Goal: Entertainment & Leisure: Consume media (video, audio)

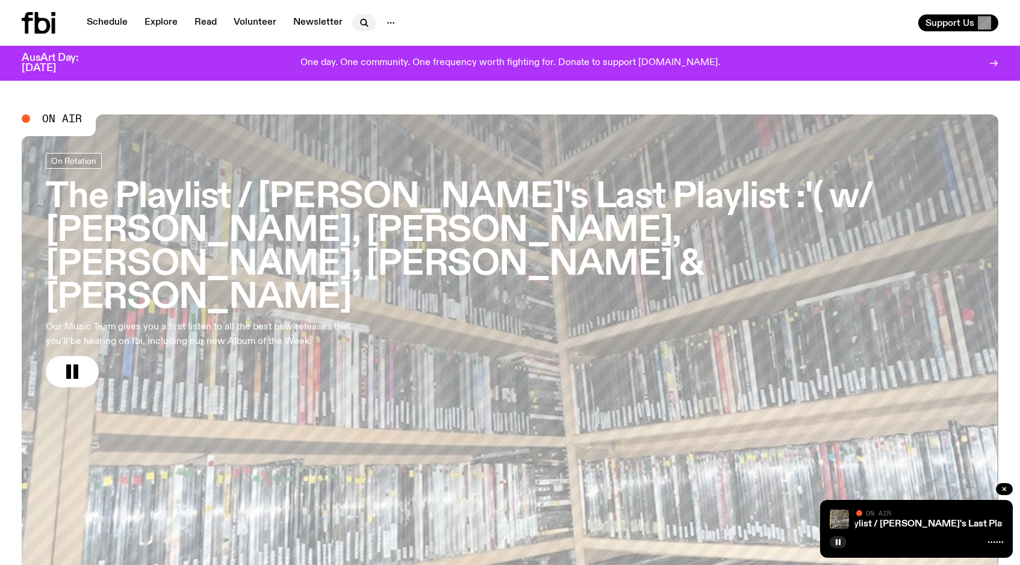
click at [366, 18] on icon "button" at bounding box center [364, 23] width 14 height 14
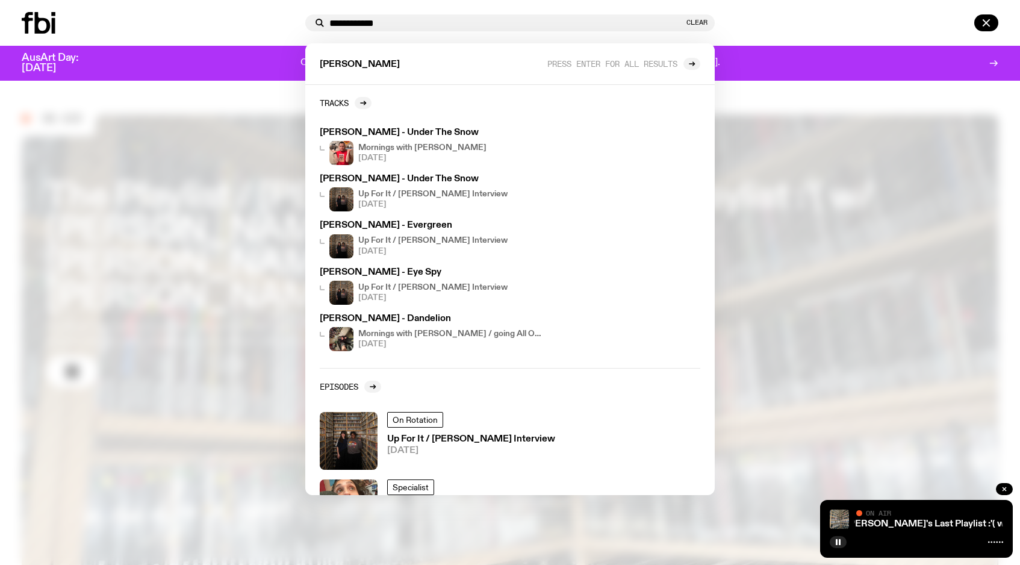
type input "**********"
click at [782, 96] on div at bounding box center [510, 282] width 1020 height 565
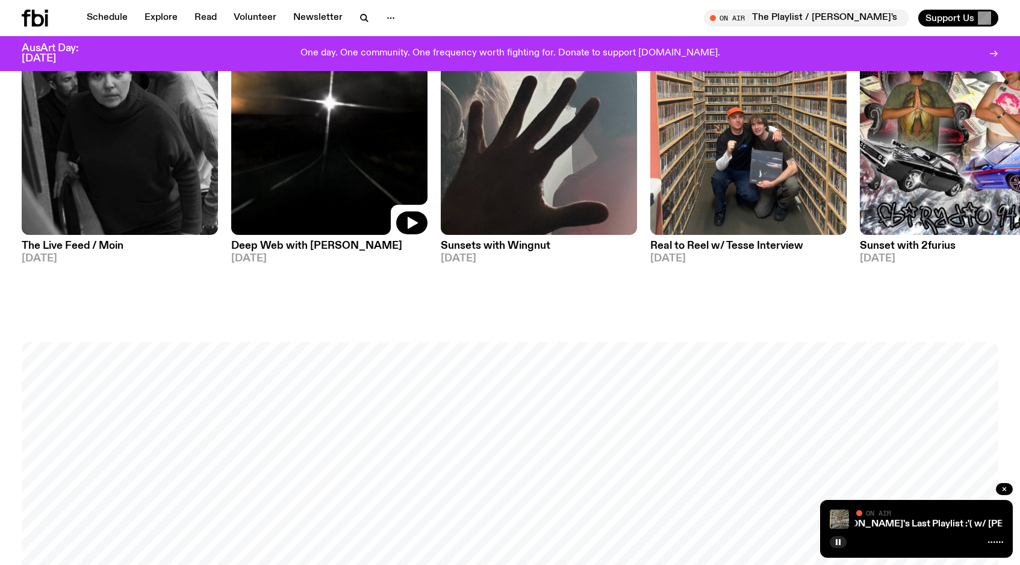
scroll to position [780, 0]
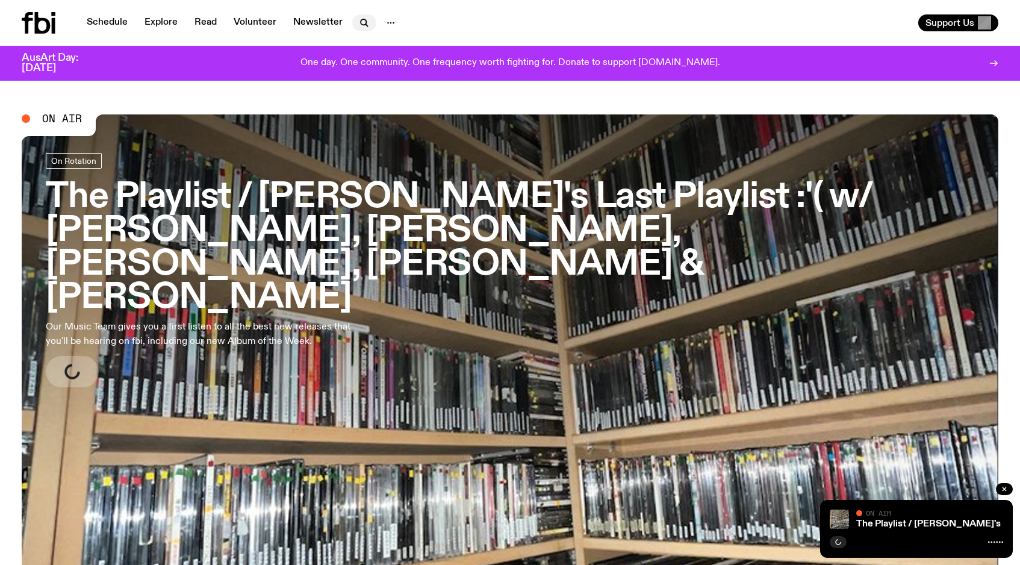
click at [361, 28] on icon "button" at bounding box center [364, 23] width 14 height 14
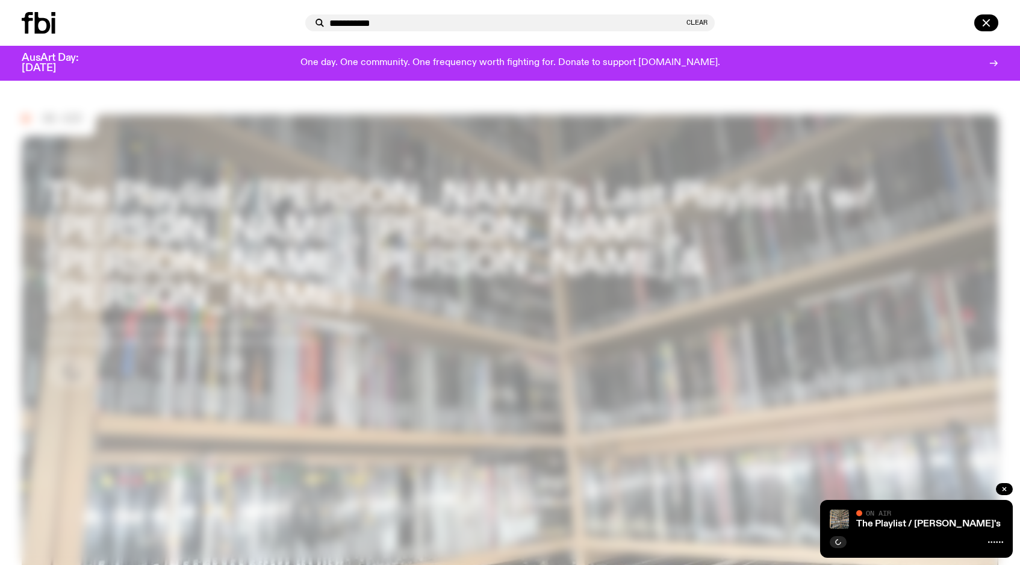
type input "**********"
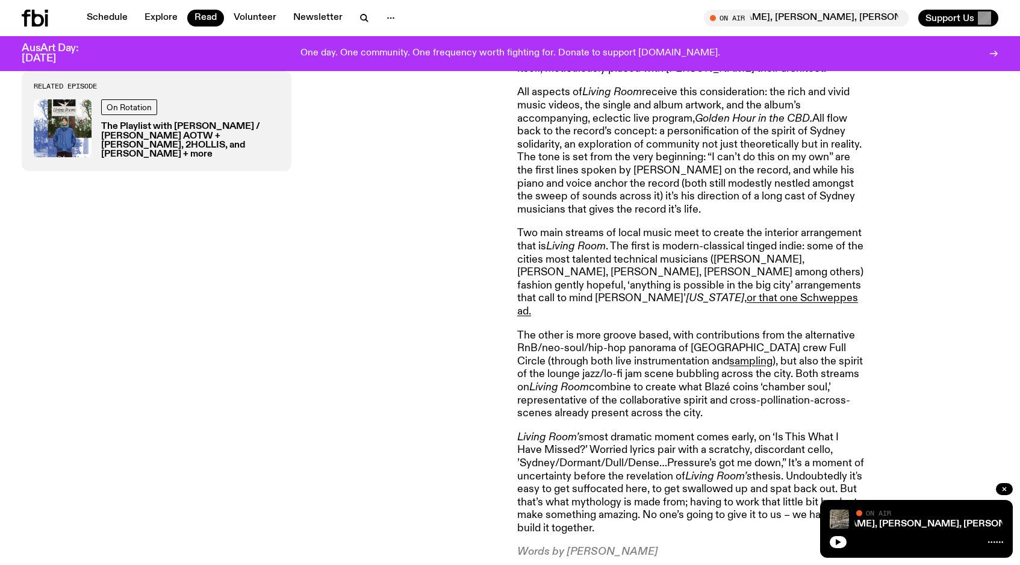
scroll to position [899, 0]
click at [502, 334] on div "Related Episode On Rotation The Playlist with Lindsay Riley / Jerome Blaze AOTW…" at bounding box center [262, 140] width 481 height 838
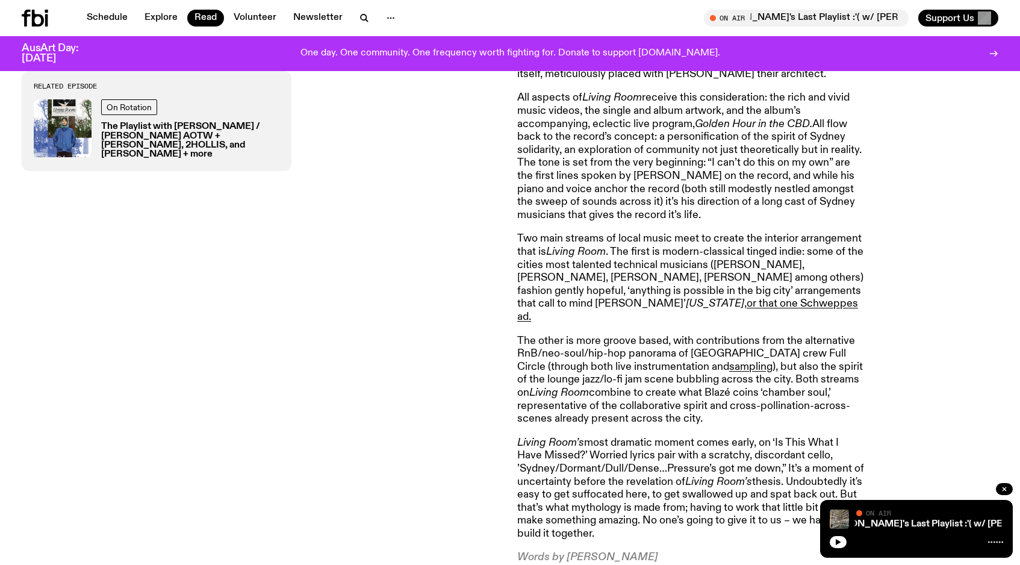
scroll to position [893, 0]
click at [457, 337] on div "Related Episode On Rotation The Playlist with Lindsay Riley / Jerome Blaze AOTW…" at bounding box center [262, 146] width 481 height 838
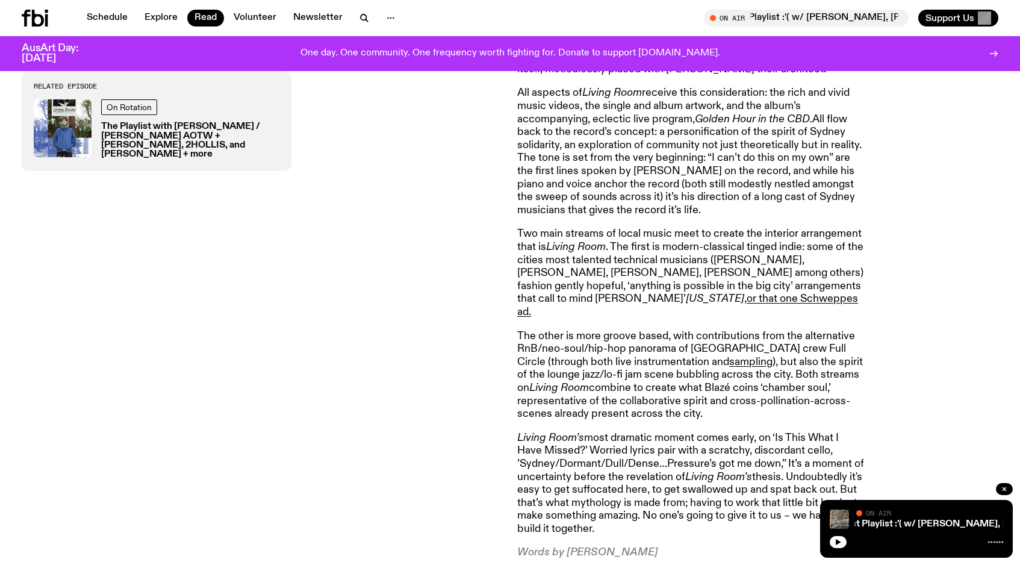
scroll to position [895, 0]
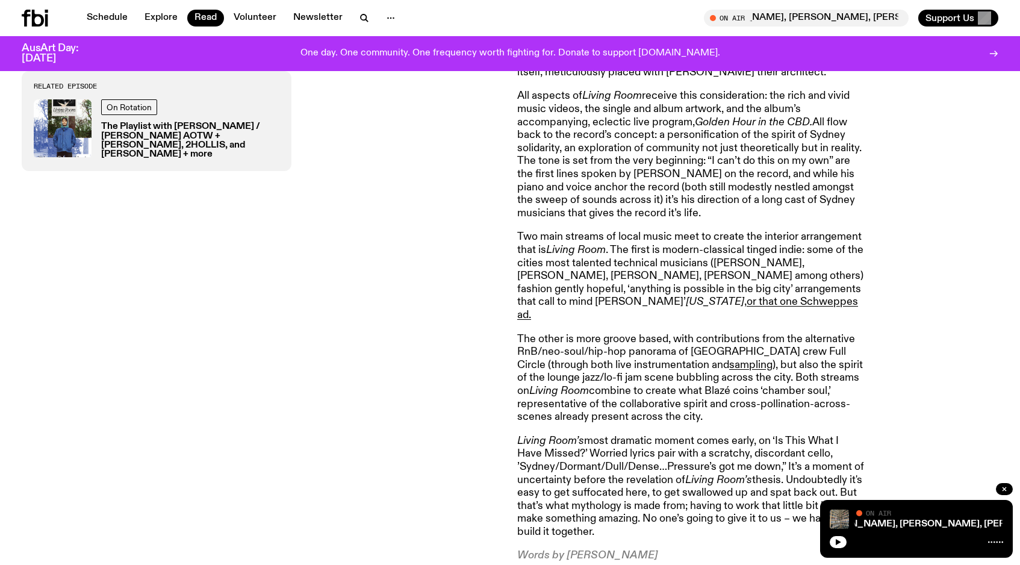
click at [457, 337] on div "Related Episode On Rotation The Playlist with Lindsay Riley / Jerome Blaze AOTW…" at bounding box center [262, 144] width 481 height 838
click at [441, 294] on div "Related Episode On Rotation The Playlist with Lindsay Riley / Jerome Blaze AOTW…" at bounding box center [262, 144] width 481 height 838
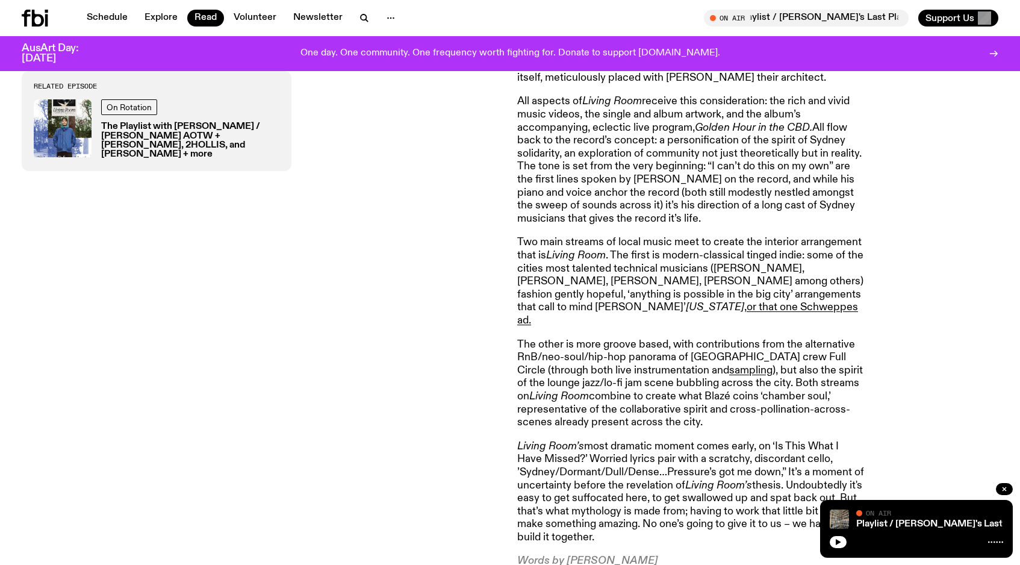
scroll to position [894, 0]
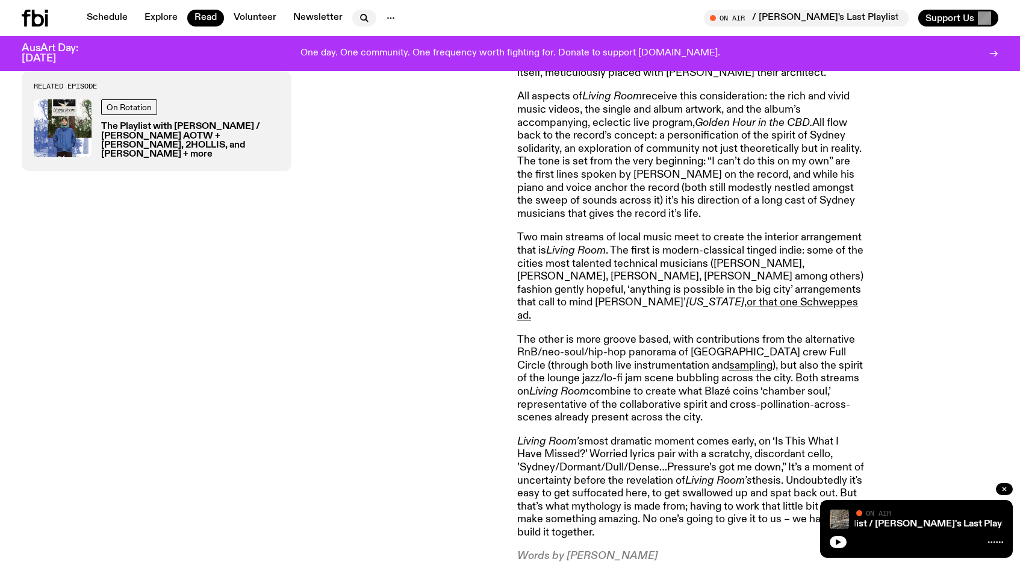
click at [361, 16] on icon "button" at bounding box center [363, 16] width 5 height 5
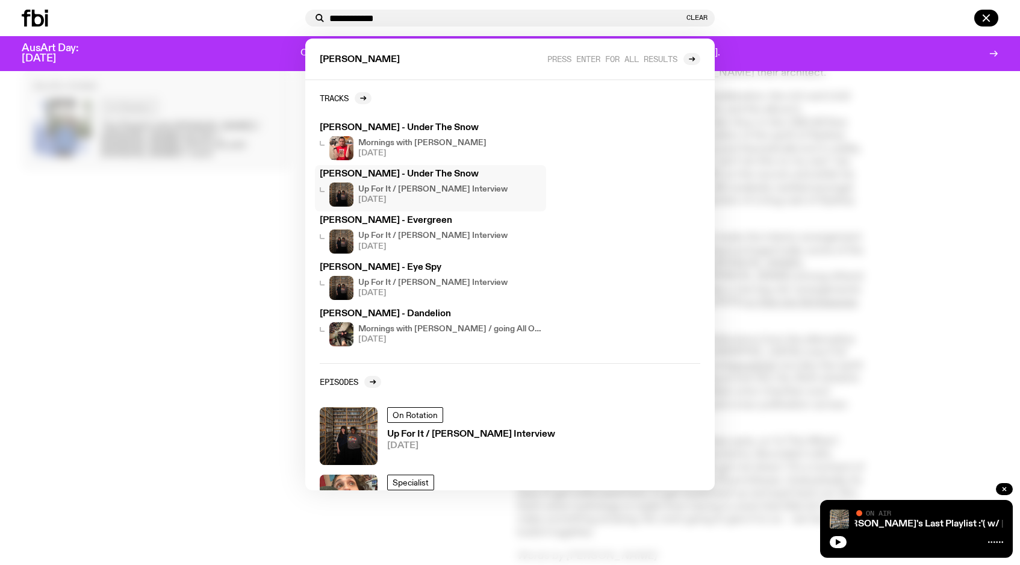
type input "**********"
click at [401, 175] on h3 "[PERSON_NAME] - Under The Snow" at bounding box center [431, 174] width 222 height 9
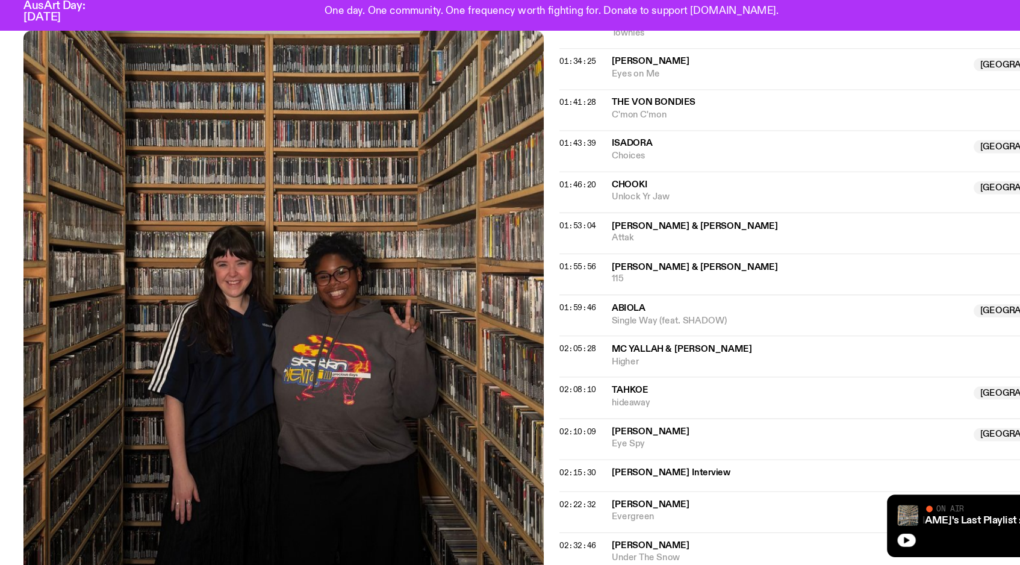
scroll to position [1102, 0]
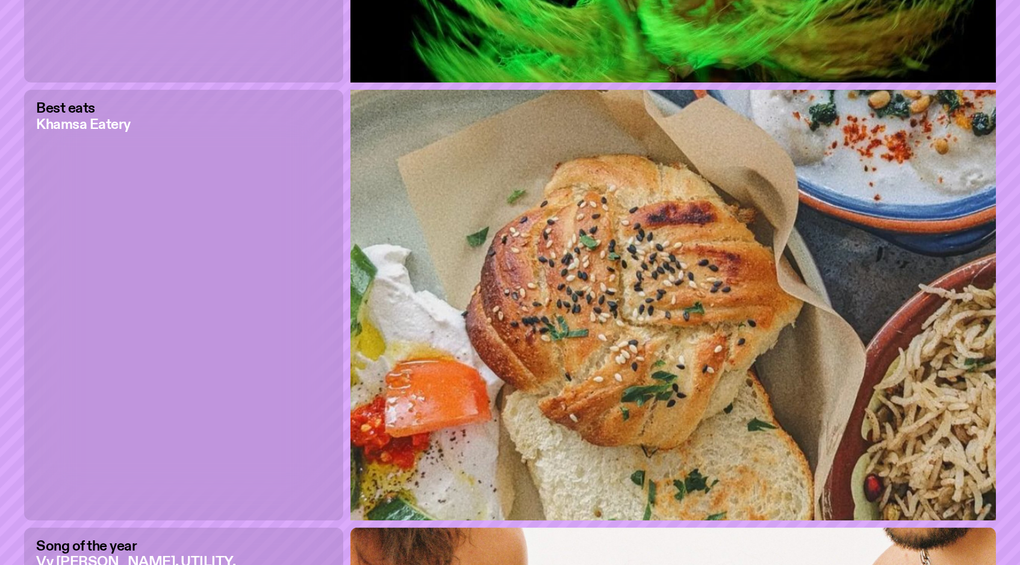
scroll to position [1945, 0]
